Goal: Navigation & Orientation: Go to known website

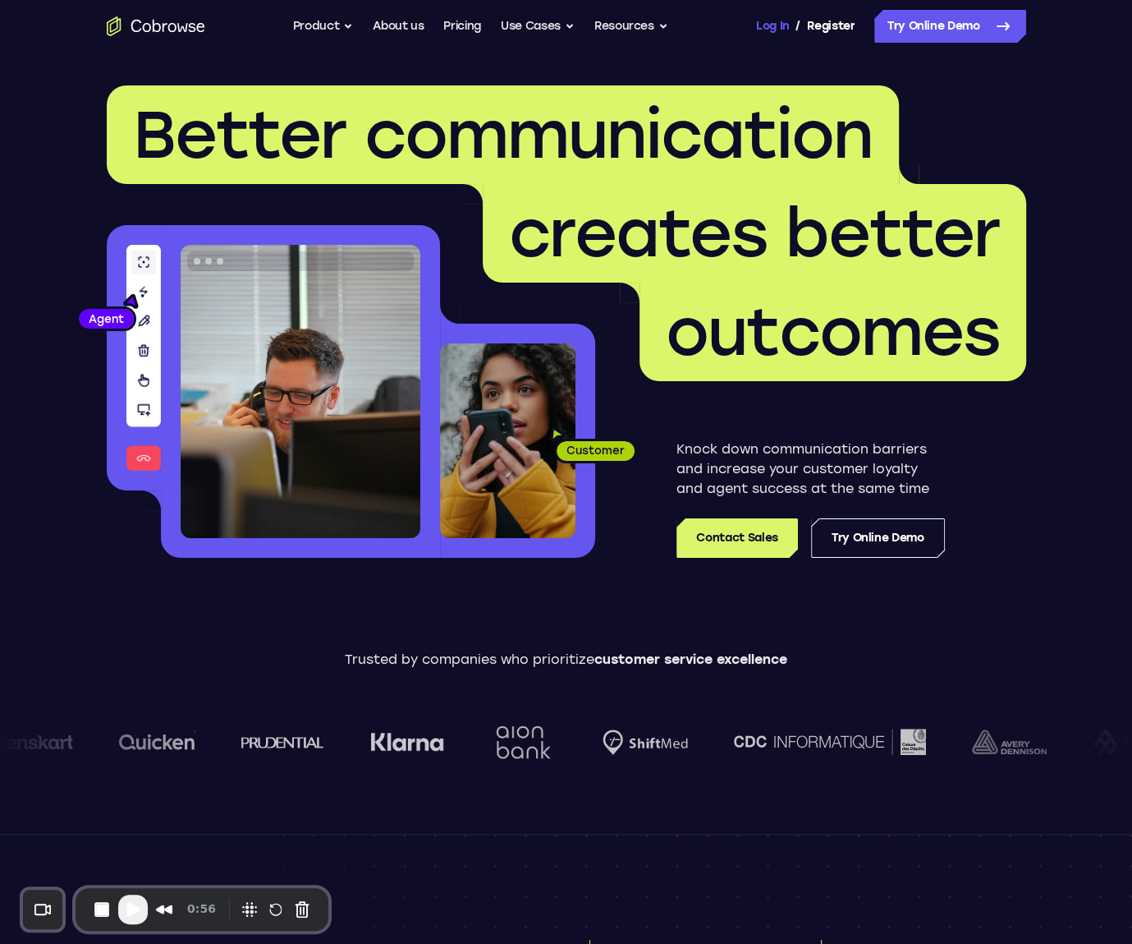
click at [768, 30] on link "Log In" at bounding box center [772, 26] width 33 height 33
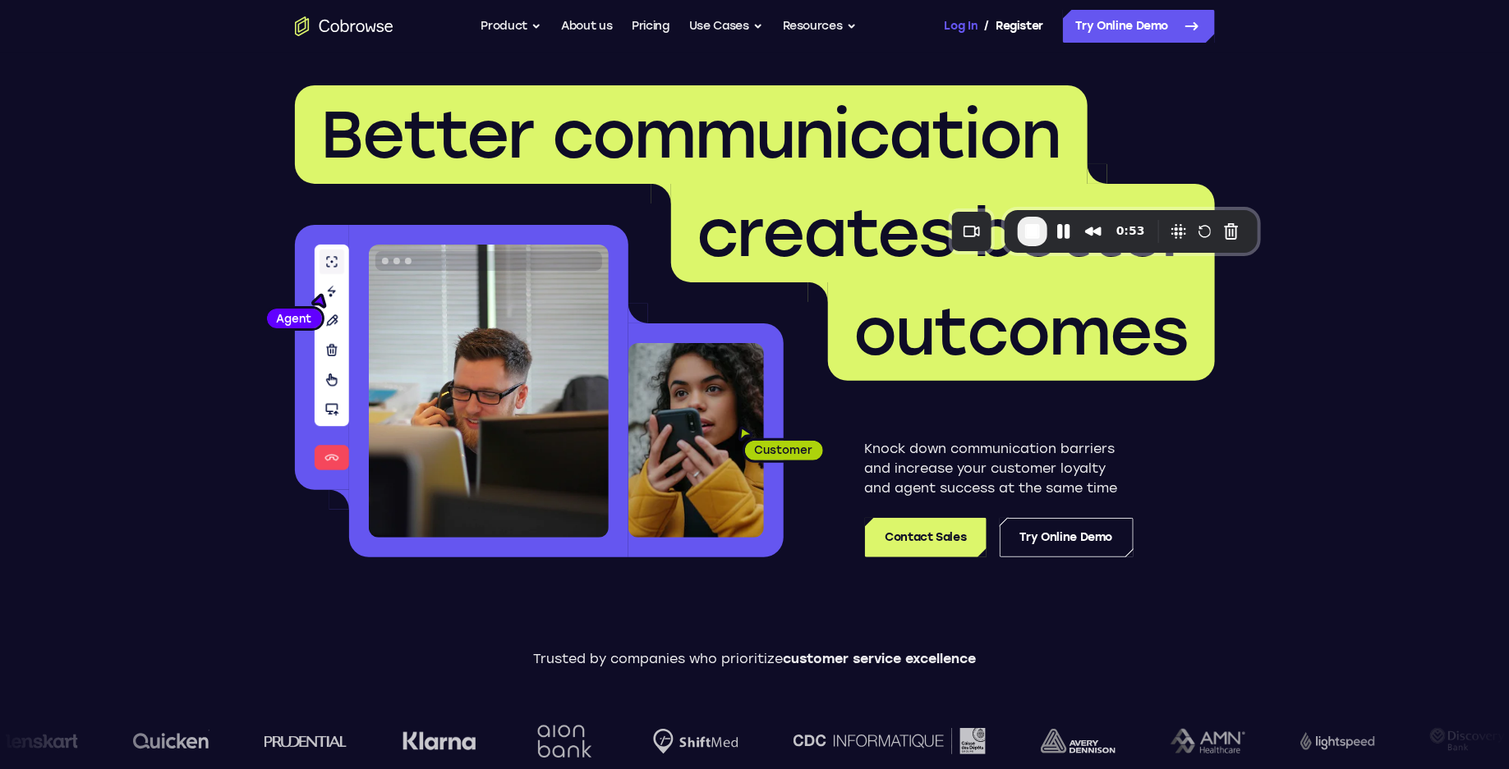
click at [960, 26] on link "Log In" at bounding box center [960, 26] width 33 height 33
